Goal: Task Accomplishment & Management: Manage account settings

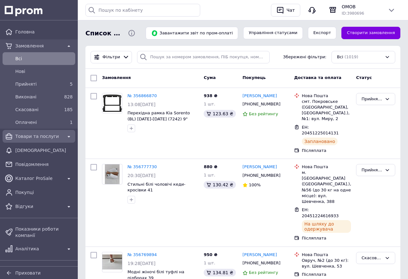
click at [49, 136] on span "Товари та послуги" at bounding box center [38, 136] width 47 height 6
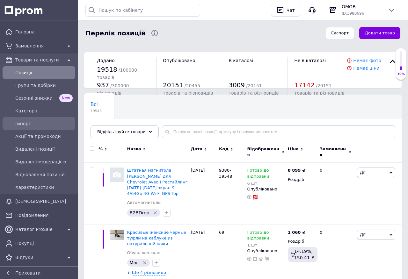
click at [40, 125] on span "Імпорт" at bounding box center [43, 123] width 57 height 6
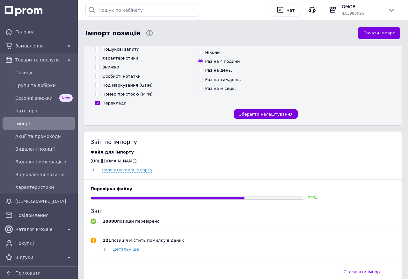
scroll to position [145, 0]
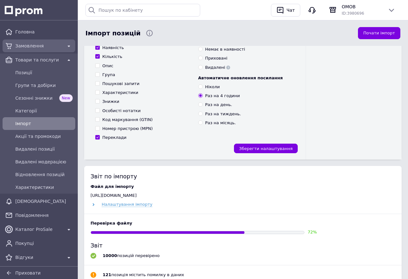
click at [46, 48] on span "Замовлення" at bounding box center [38, 46] width 47 height 6
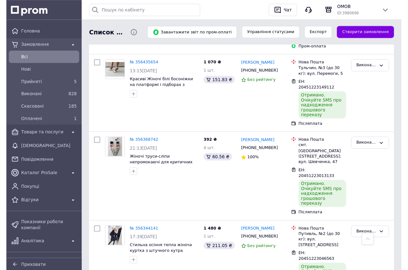
scroll to position [654, 0]
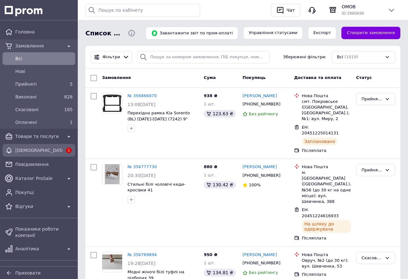
click at [57, 152] on span "[DEMOGRAPHIC_DATA]" at bounding box center [38, 150] width 47 height 6
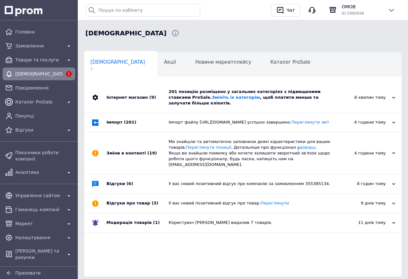
scroll to position [0, 3]
click at [251, 95] on div "201 позицію розміщено у загальних категоріях з підвищеними ставками ProSale. Зм…" at bounding box center [250, 98] width 163 height 18
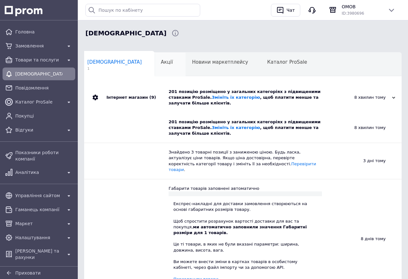
click at [155, 64] on div "Акції 0" at bounding box center [170, 65] width 31 height 24
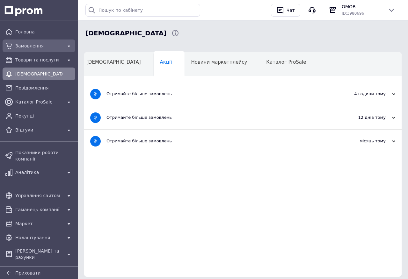
click at [34, 42] on div "Замовлення" at bounding box center [39, 45] width 50 height 9
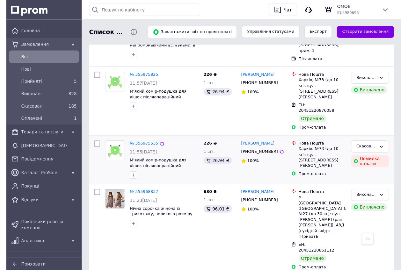
scroll to position [1090, 0]
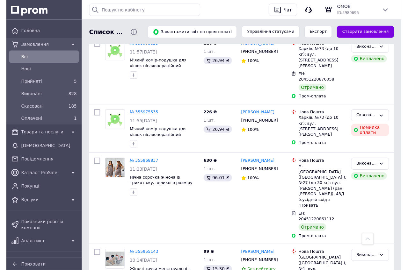
scroll to position [1122, 0]
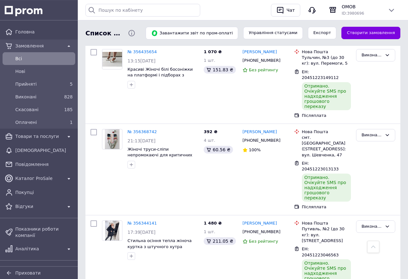
scroll to position [618, 0]
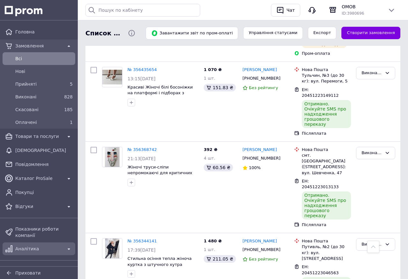
click at [38, 253] on div "Аналітика" at bounding box center [39, 249] width 70 height 10
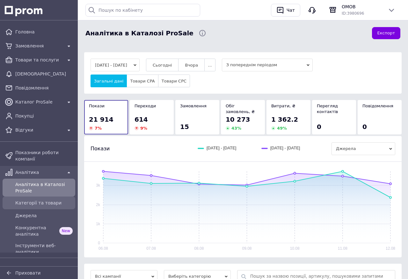
click at [28, 206] on span "Категорії та товари" at bounding box center [43, 203] width 57 height 6
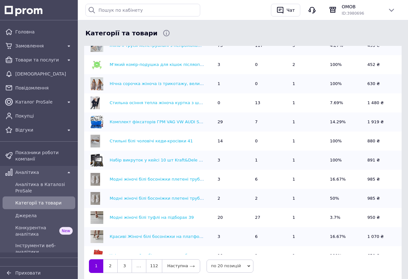
scroll to position [254, 0]
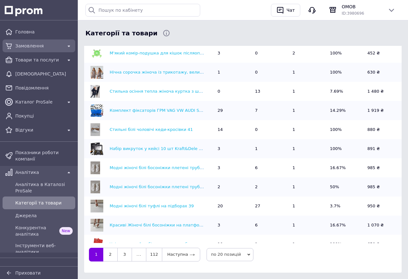
click at [45, 47] on span "Замовлення" at bounding box center [38, 46] width 47 height 6
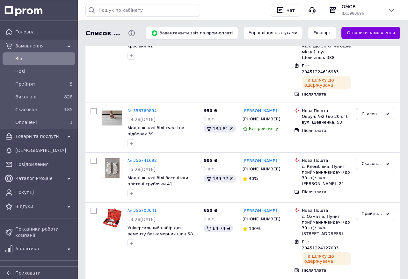
scroll to position [145, 0]
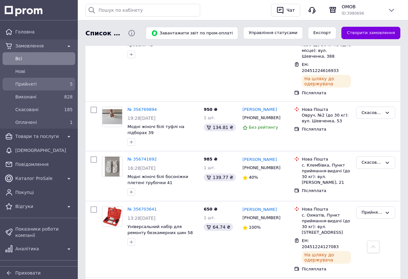
click at [39, 83] on span "Прийняті" at bounding box center [37, 84] width 45 height 6
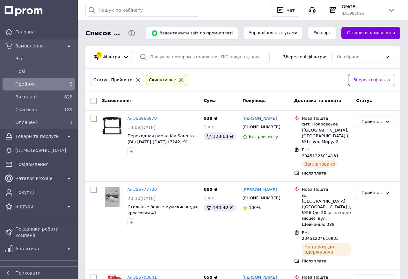
click at [38, 86] on span "Прийняті" at bounding box center [37, 84] width 45 height 6
click at [20, 62] on span "Всi" at bounding box center [43, 58] width 57 height 6
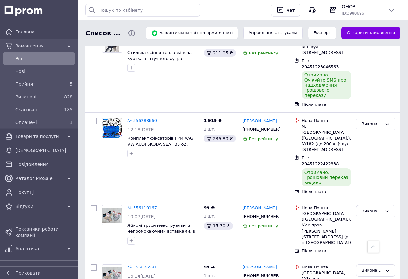
scroll to position [799, 0]
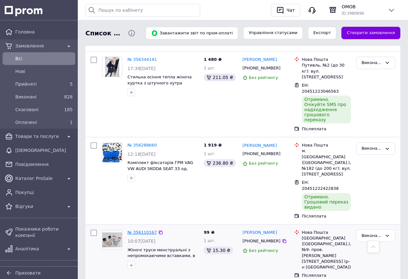
click at [134, 230] on link "№ 356110167" at bounding box center [141, 232] width 29 height 5
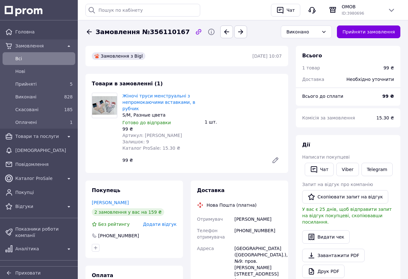
click at [150, 137] on span "Артикул: [PERSON_NAME]" at bounding box center [152, 135] width 60 height 5
copy span "Hana"
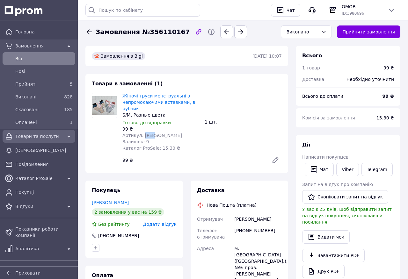
click at [55, 134] on span "Товари та послуги" at bounding box center [38, 136] width 47 height 6
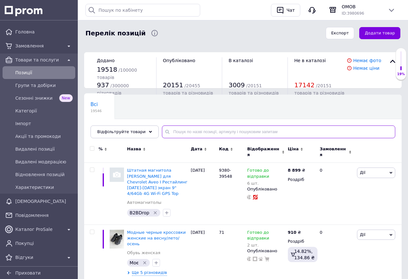
paste input "Hana"
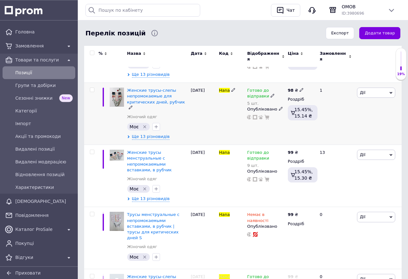
scroll to position [174, 0]
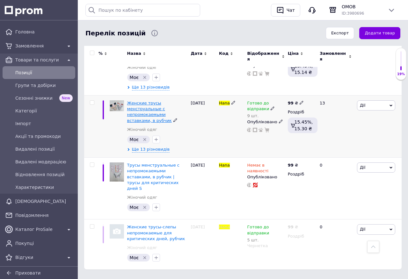
type input "Hana"
click at [141, 101] on span "Женские трусы менструальные с непромокаемыми вставками, в рубчик" at bounding box center [149, 112] width 45 height 22
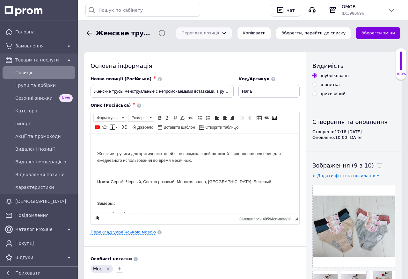
click at [229, 37] on div "Перегляд позиції" at bounding box center [204, 33] width 56 height 12
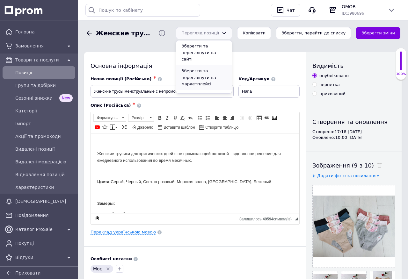
click at [229, 75] on li "Зберегти та переглянути на маркетплейсі" at bounding box center [203, 77] width 55 height 25
